Goal: Find specific page/section: Find specific page/section

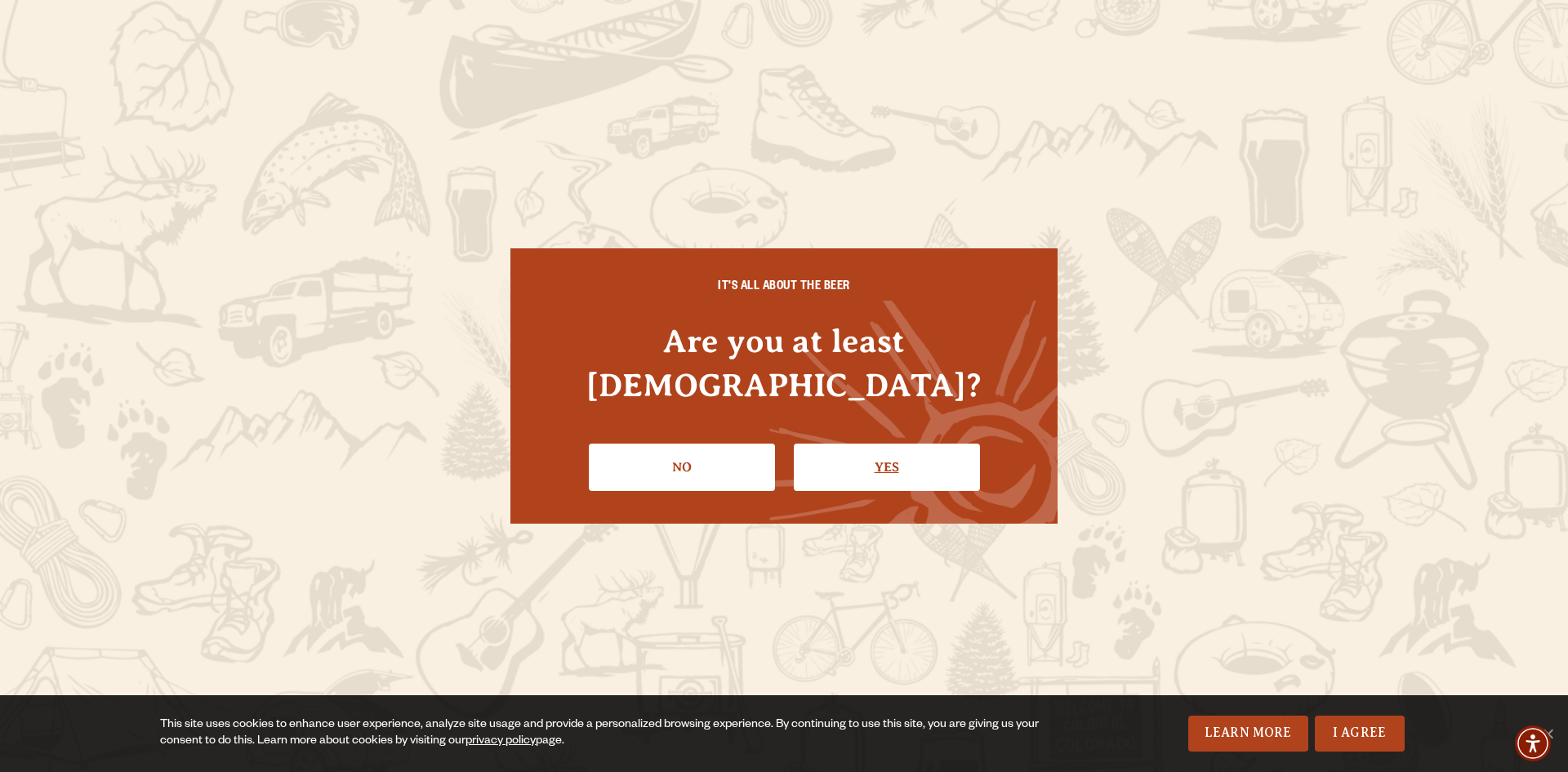
click at [881, 446] on link "Yes" at bounding box center [887, 466] width 186 height 47
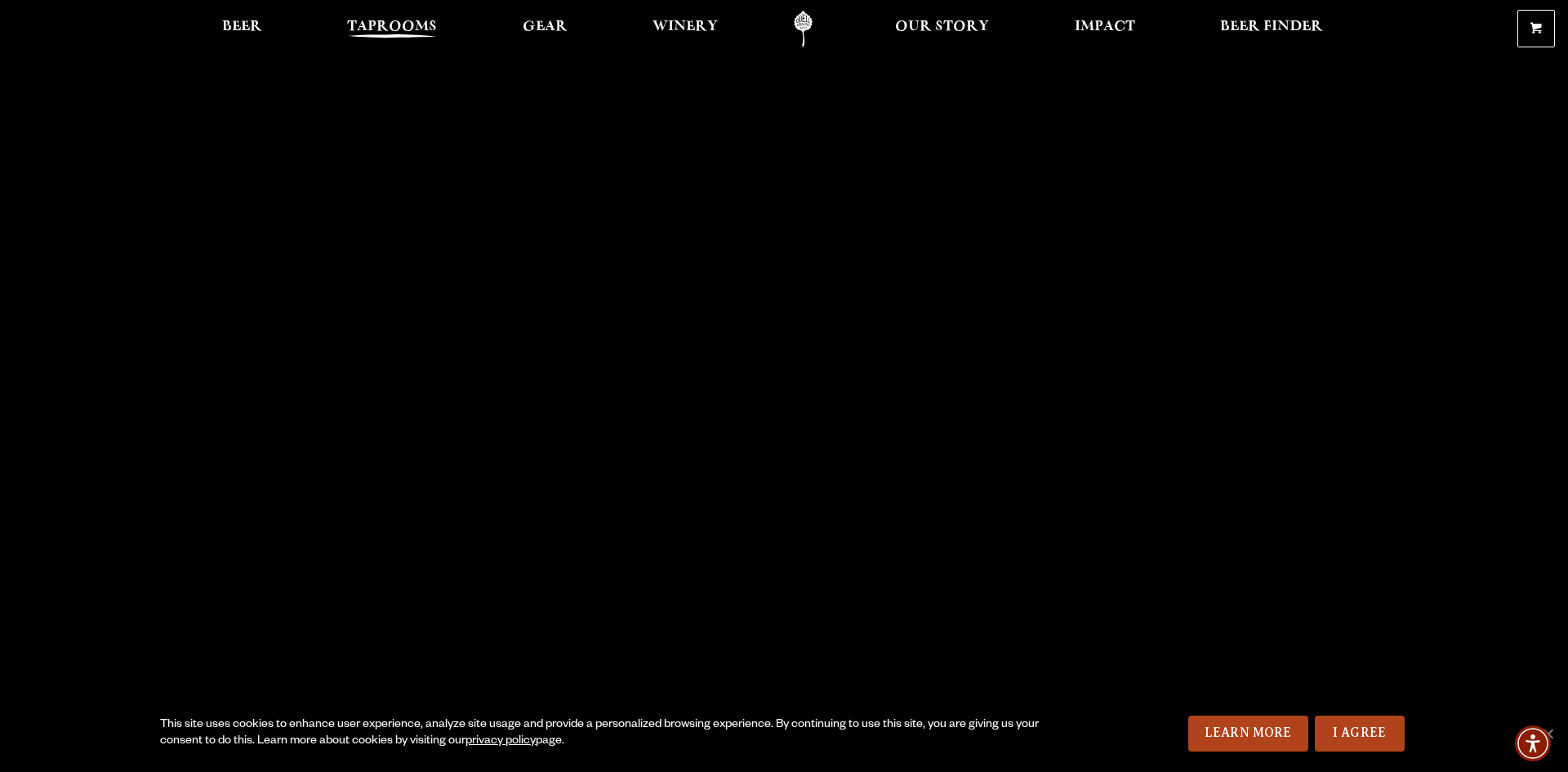
click at [386, 24] on span "Taprooms" at bounding box center [392, 27] width 90 height 13
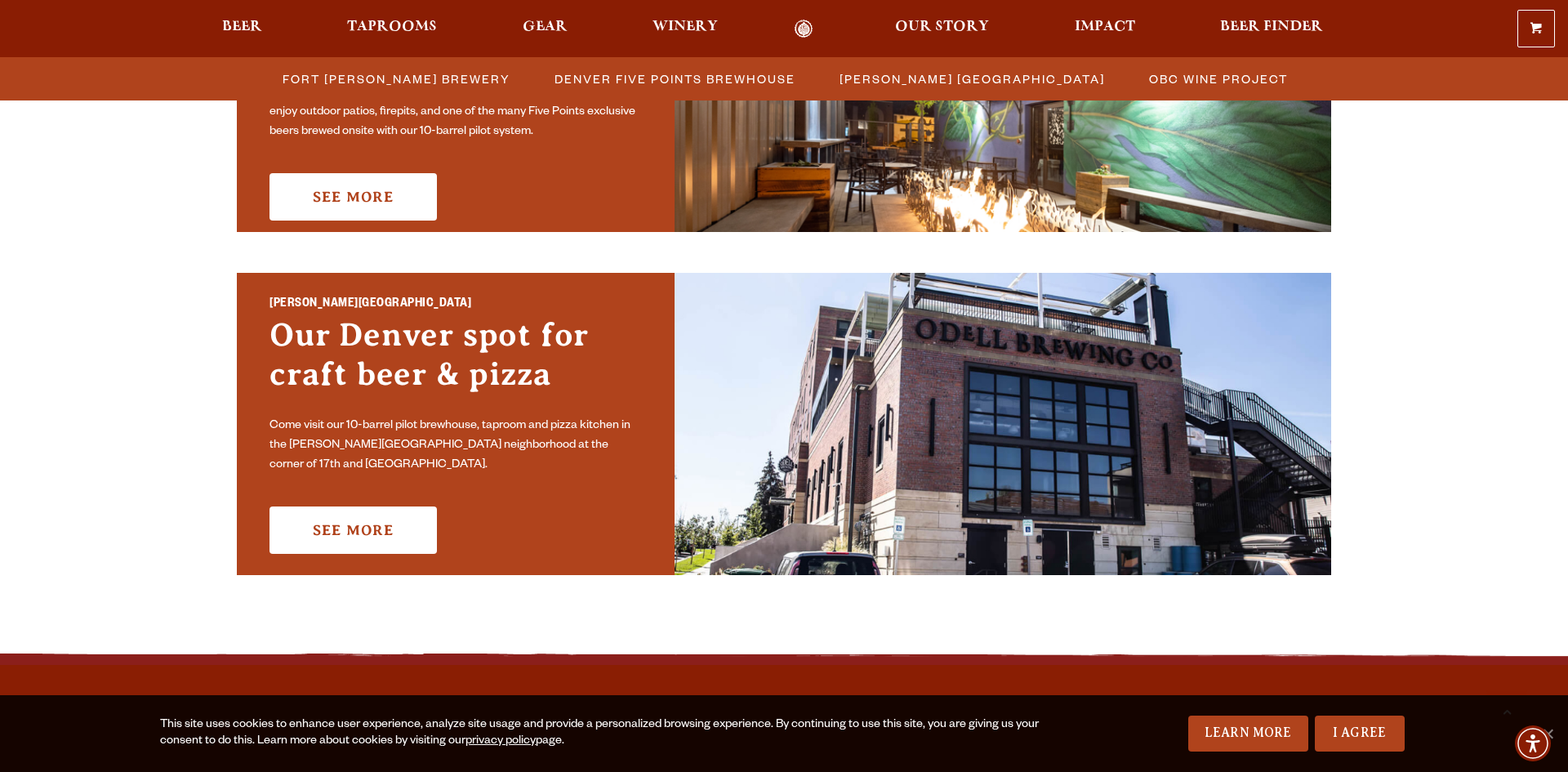
scroll to position [1176, 0]
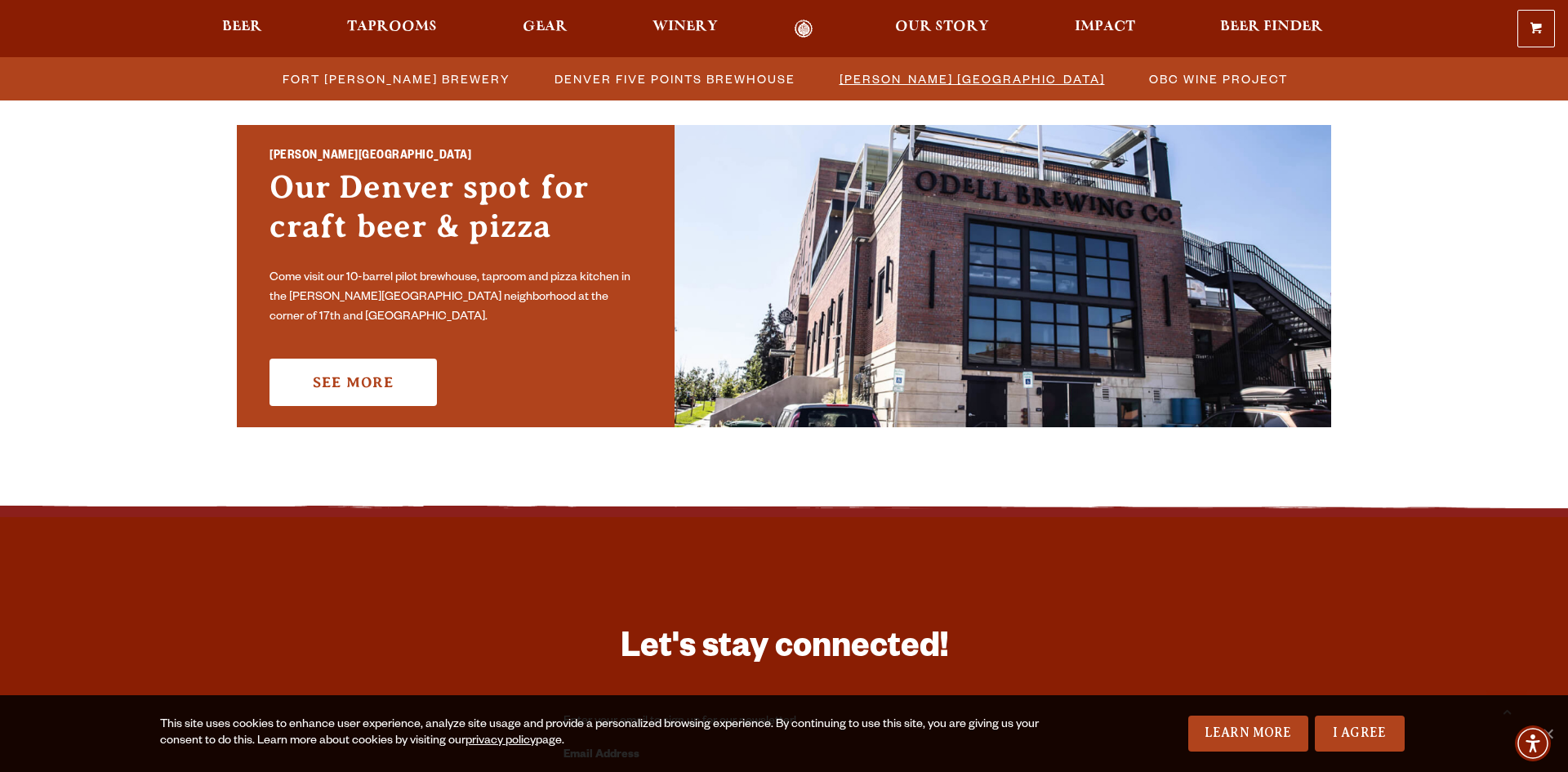
click at [969, 76] on span "[PERSON_NAME] [GEOGRAPHIC_DATA]" at bounding box center [972, 79] width 265 height 24
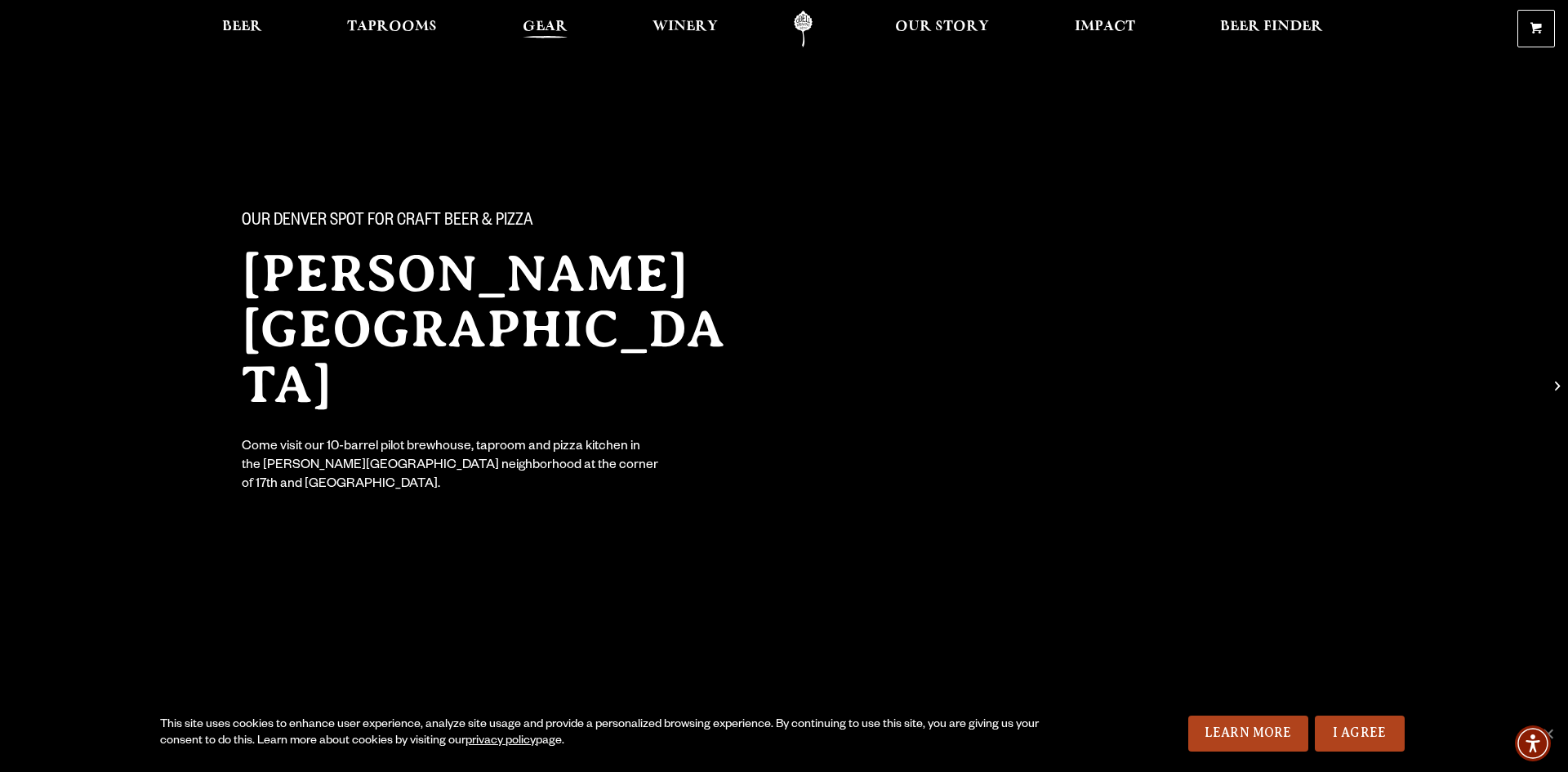
click at [545, 24] on span "Gear" at bounding box center [545, 27] width 45 height 13
